Goal: Task Accomplishment & Management: Use online tool/utility

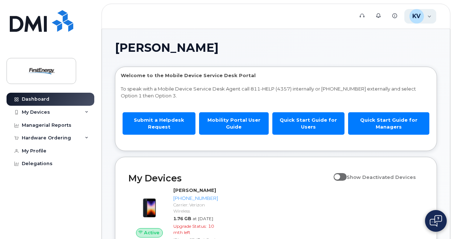
click at [427, 16] on div "[PERSON_NAME], [PERSON_NAME] J Employee" at bounding box center [421, 16] width 32 height 15
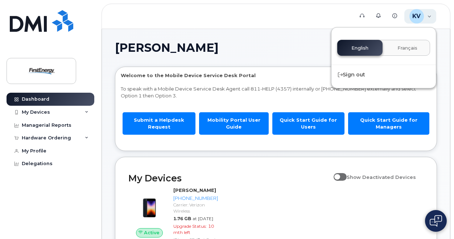
click at [428, 16] on div "[PERSON_NAME], [PERSON_NAME] J Employee" at bounding box center [421, 16] width 32 height 15
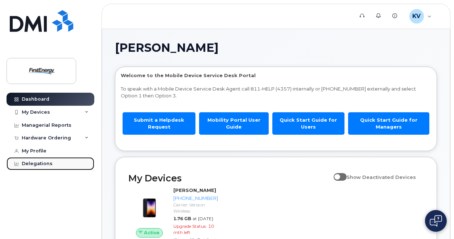
click at [34, 165] on div "Delegations" at bounding box center [37, 164] width 31 height 6
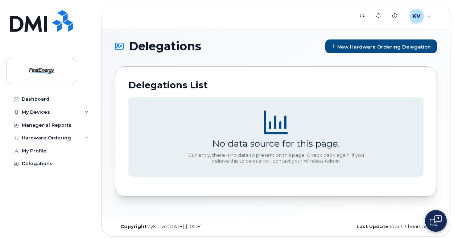
scroll to position [3, 0]
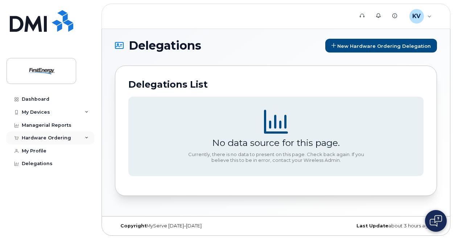
click at [39, 138] on div "Hardware Ordering" at bounding box center [46, 138] width 49 height 6
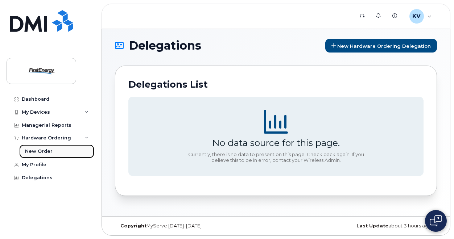
click at [46, 151] on div "New Order" at bounding box center [39, 151] width 28 height 7
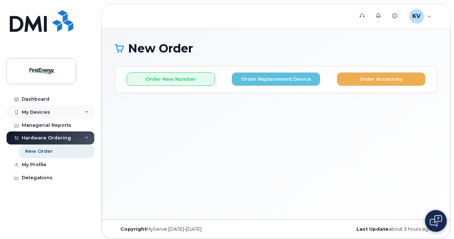
click at [32, 110] on div "My Devices" at bounding box center [36, 113] width 28 height 6
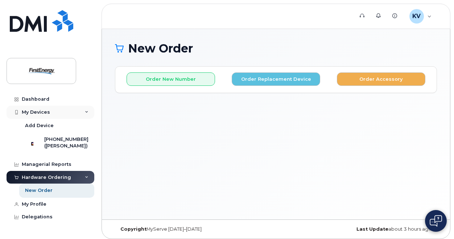
click at [88, 111] on icon at bounding box center [87, 113] width 4 height 4
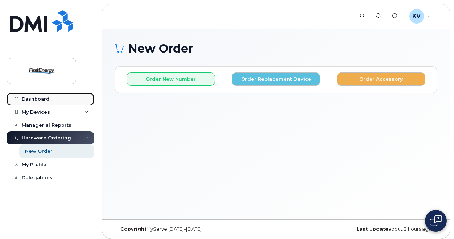
click at [29, 95] on link "Dashboard" at bounding box center [51, 99] width 88 height 13
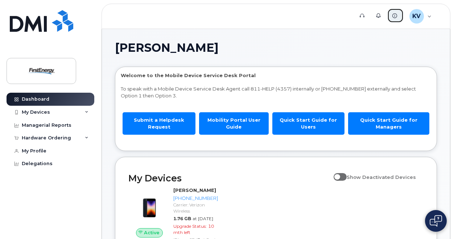
click at [396, 16] on icon at bounding box center [395, 15] width 5 height 5
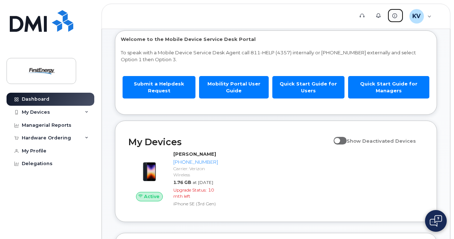
scroll to position [73, 0]
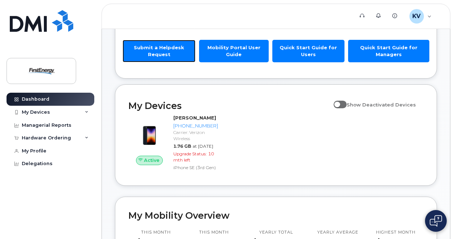
click at [162, 49] on link "Submit a Helpdesk Request" at bounding box center [159, 51] width 73 height 22
